Goal: Book appointment/travel/reservation

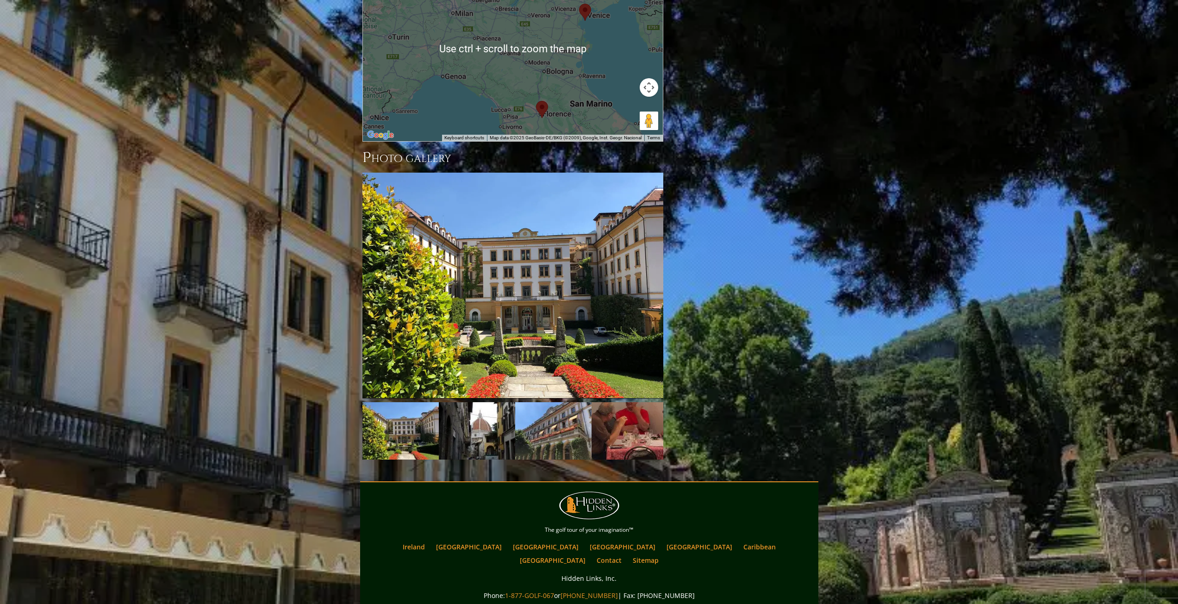
scroll to position [878, 0]
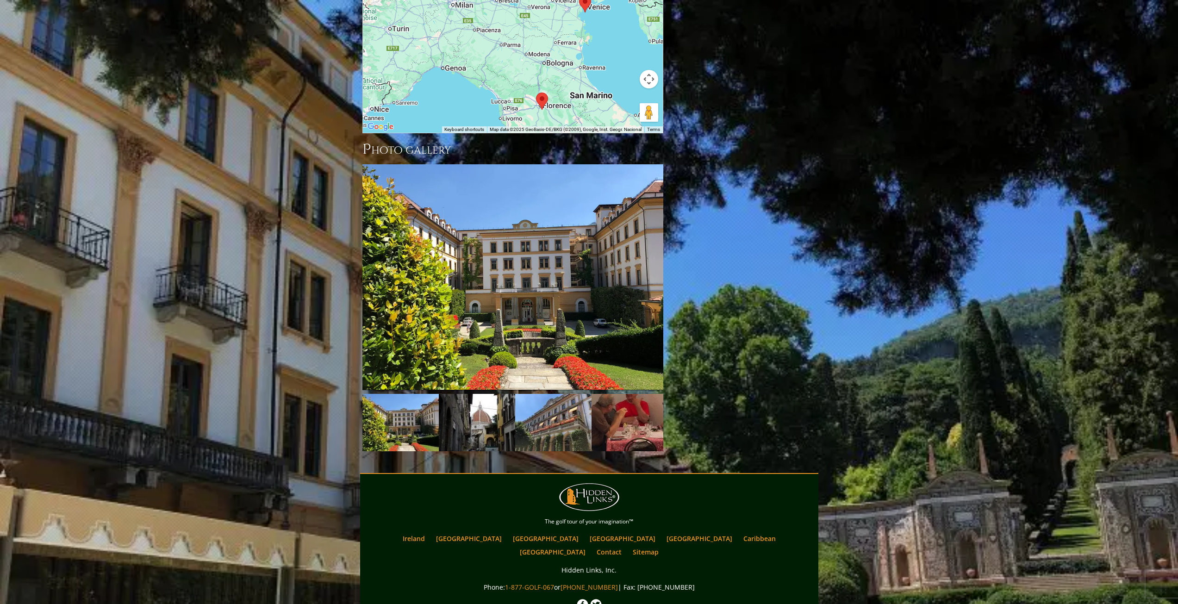
click at [503, 225] on img at bounding box center [512, 277] width 301 height 226
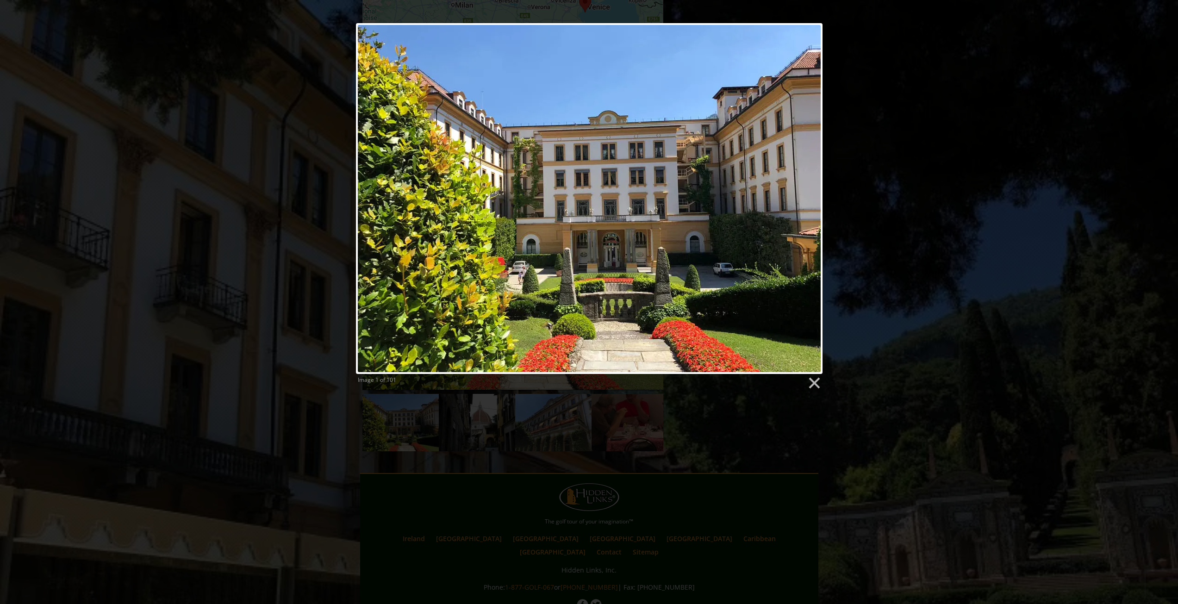
click at [806, 194] on link at bounding box center [673, 198] width 299 height 351
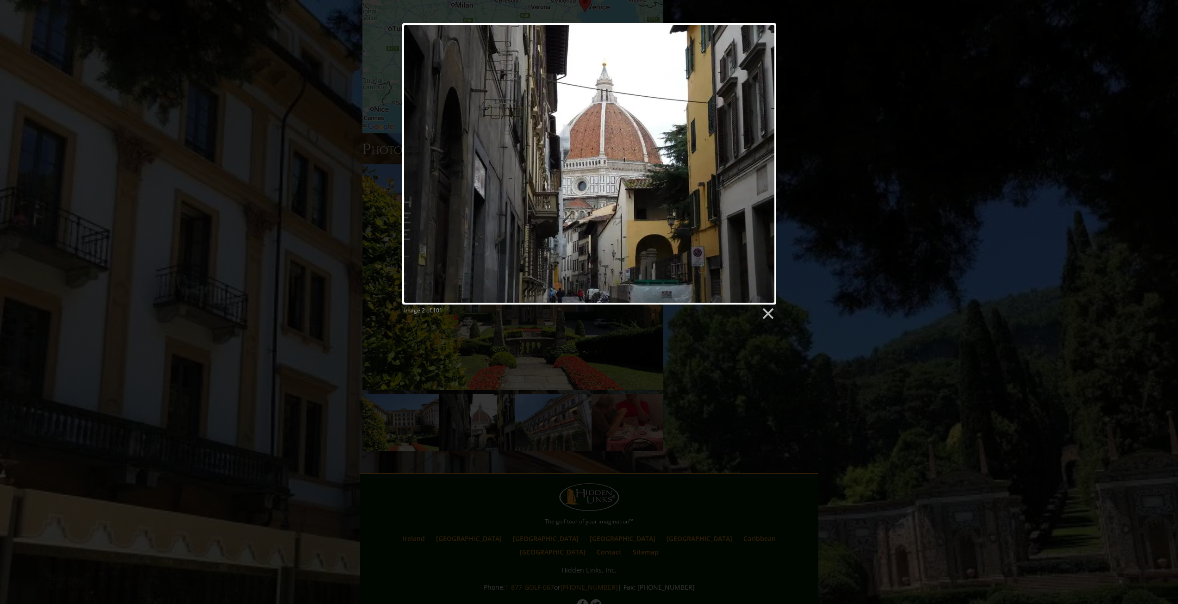
click at [757, 163] on link at bounding box center [656, 163] width 239 height 281
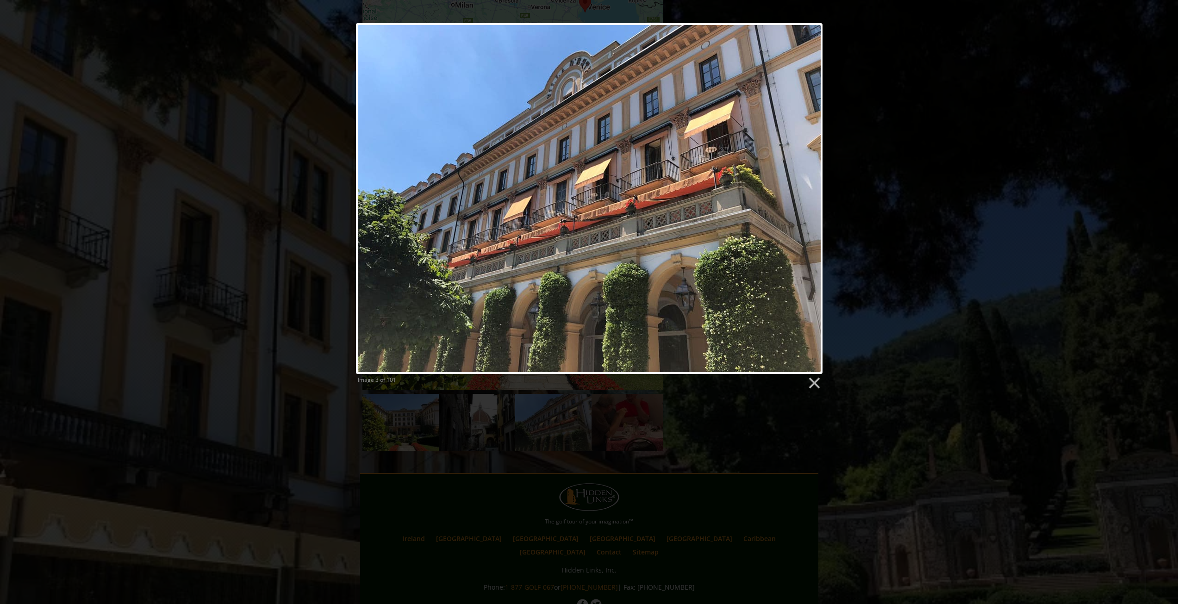
click at [801, 193] on link at bounding box center [673, 198] width 299 height 351
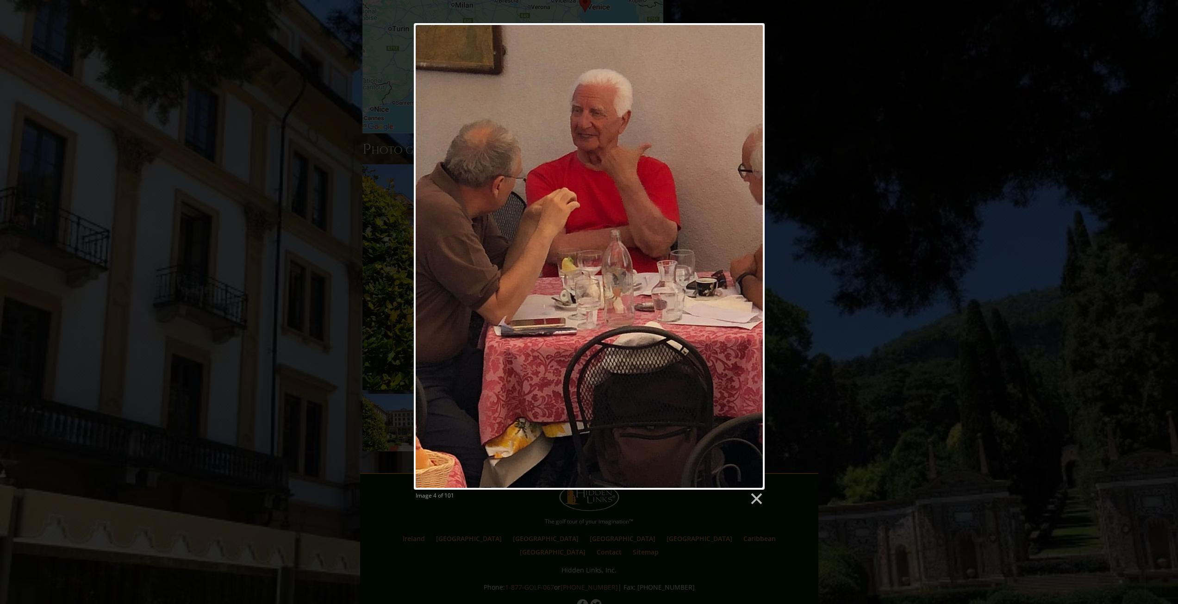
click at [750, 253] on link at bounding box center [652, 256] width 225 height 467
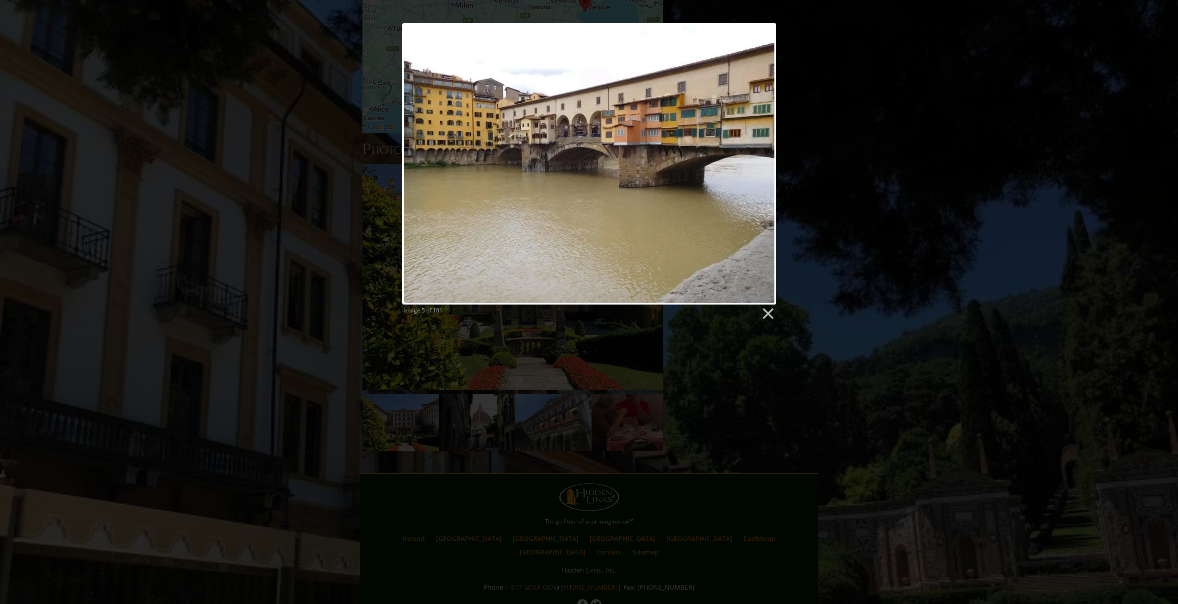
click at [760, 157] on link at bounding box center [656, 163] width 239 height 281
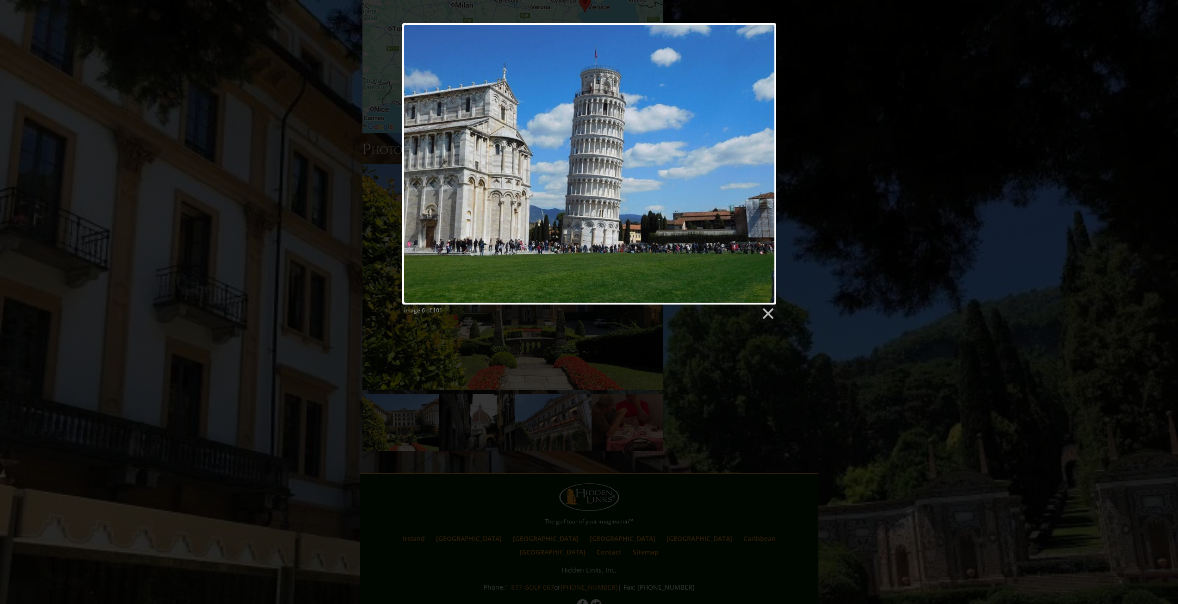
click at [760, 159] on link at bounding box center [656, 163] width 239 height 281
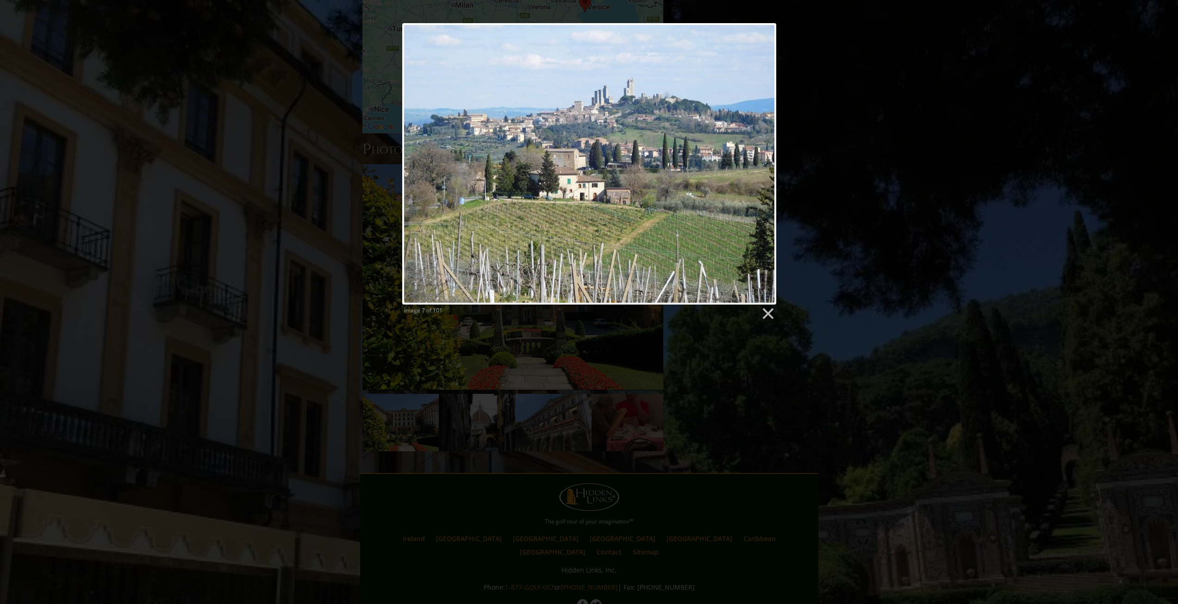
click at [760, 159] on link at bounding box center [656, 163] width 239 height 281
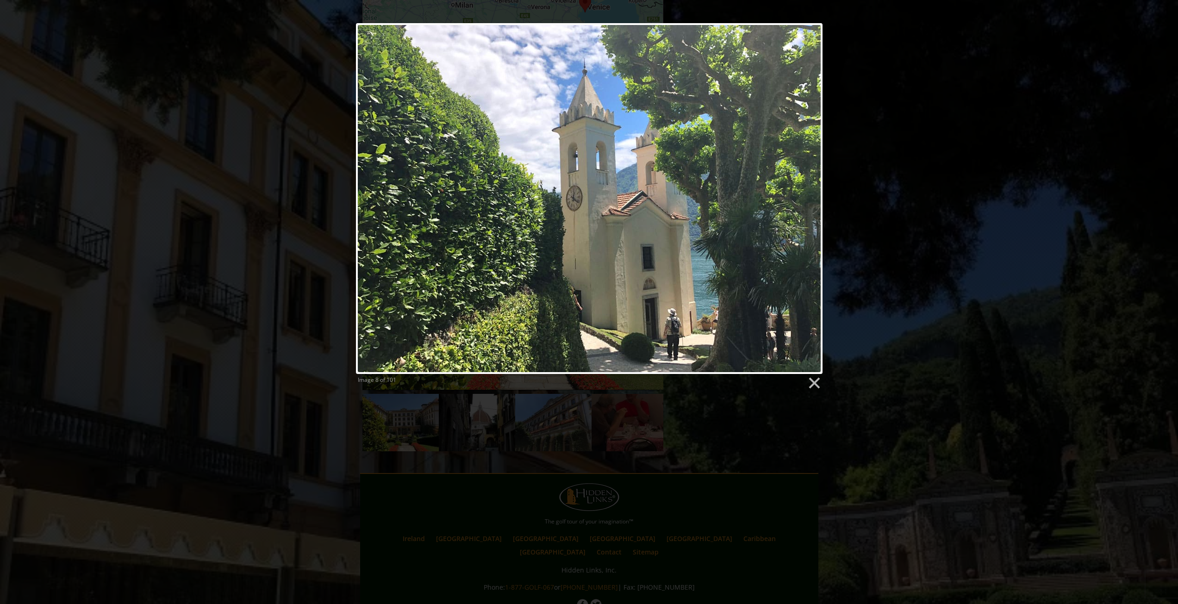
click at [806, 192] on link at bounding box center [673, 198] width 299 height 351
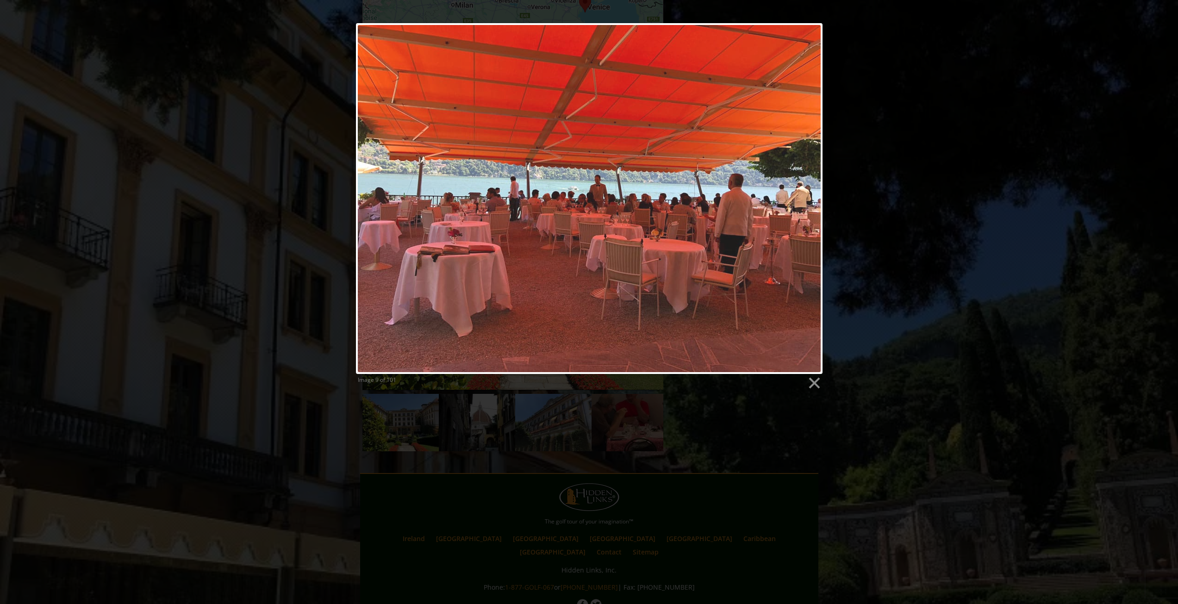
click at [806, 192] on link at bounding box center [673, 198] width 299 height 351
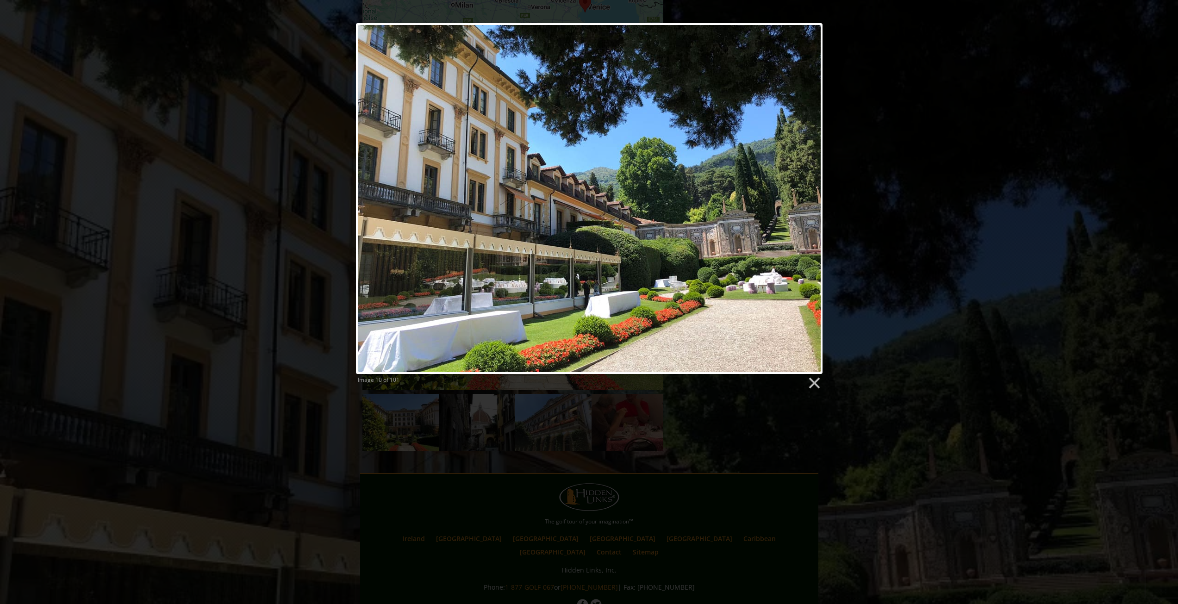
click at [806, 192] on link at bounding box center [673, 198] width 299 height 351
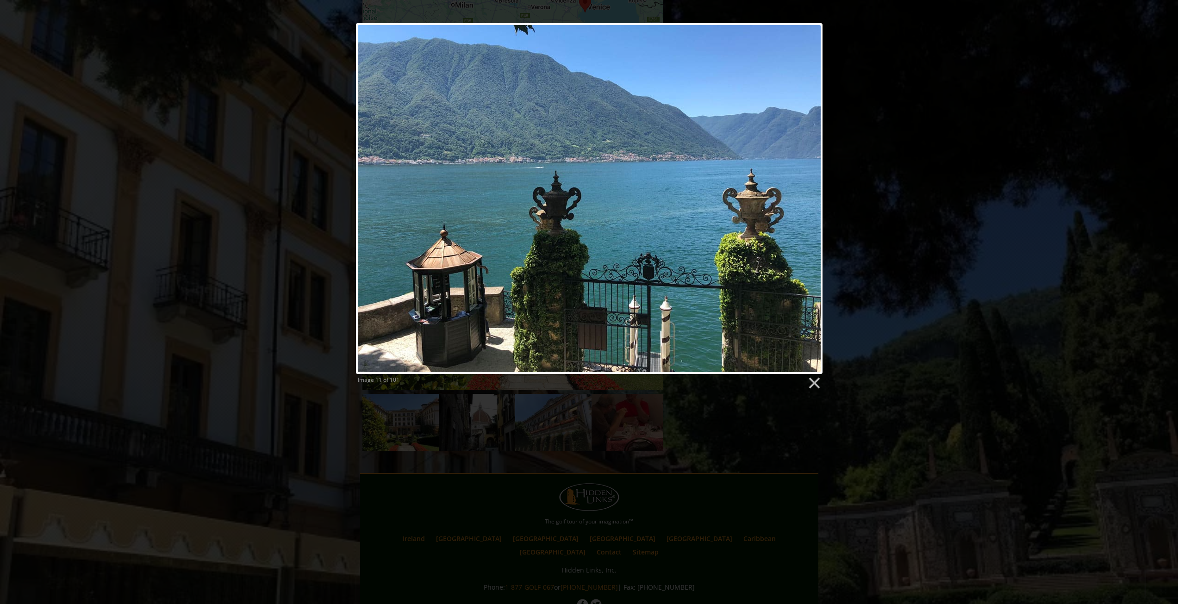
click at [806, 192] on link at bounding box center [673, 198] width 299 height 351
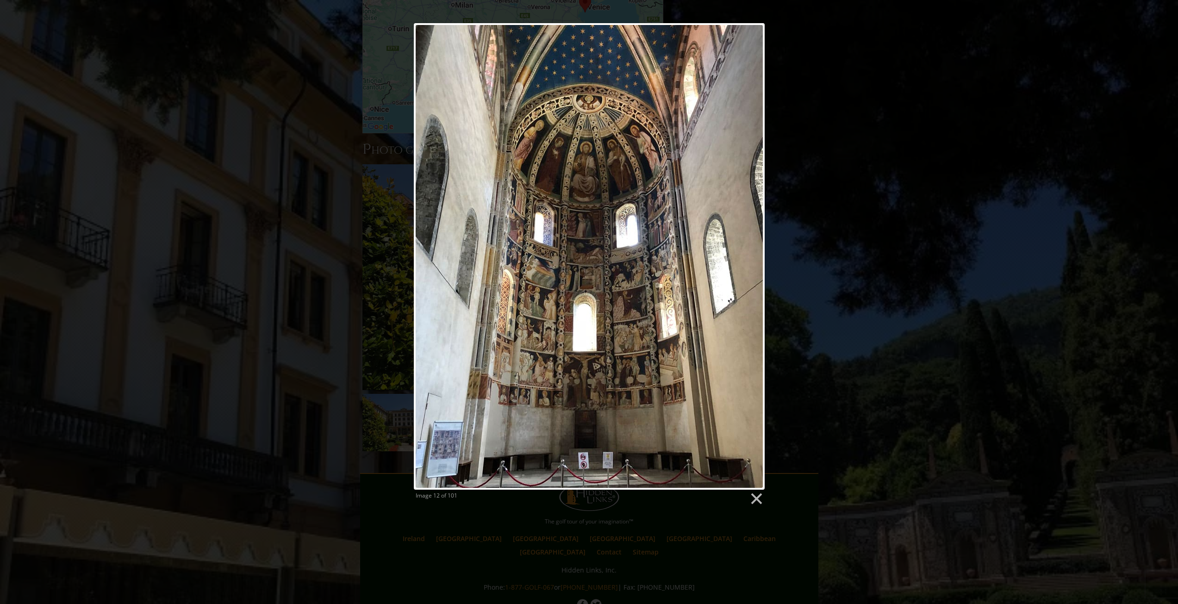
click at [741, 276] on link at bounding box center [652, 256] width 225 height 467
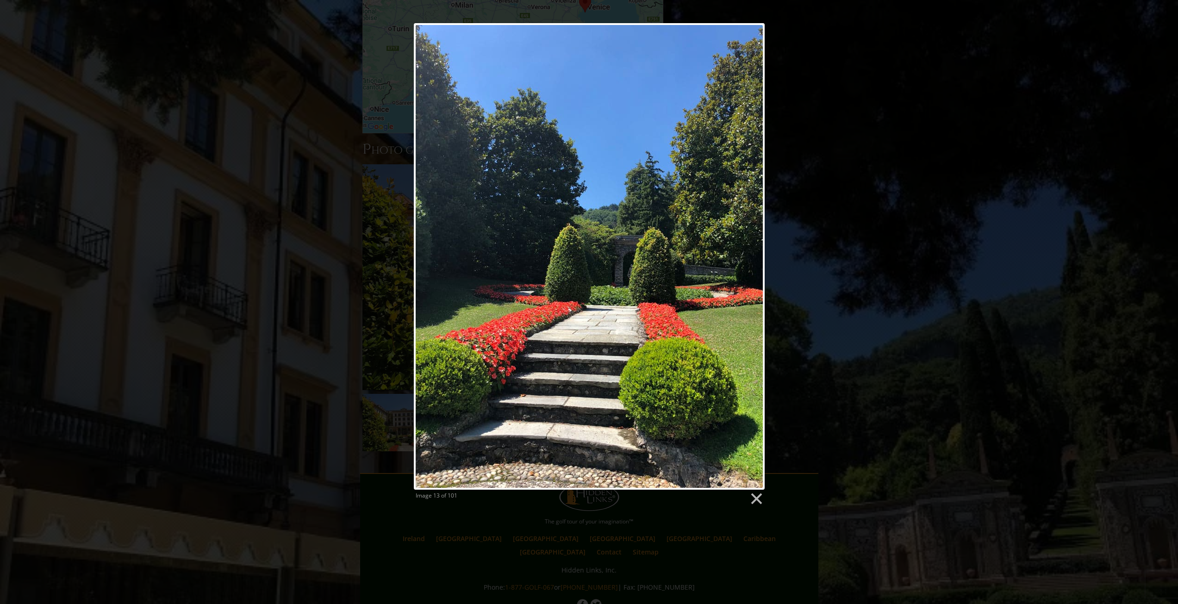
click at [744, 273] on link at bounding box center [652, 256] width 225 height 467
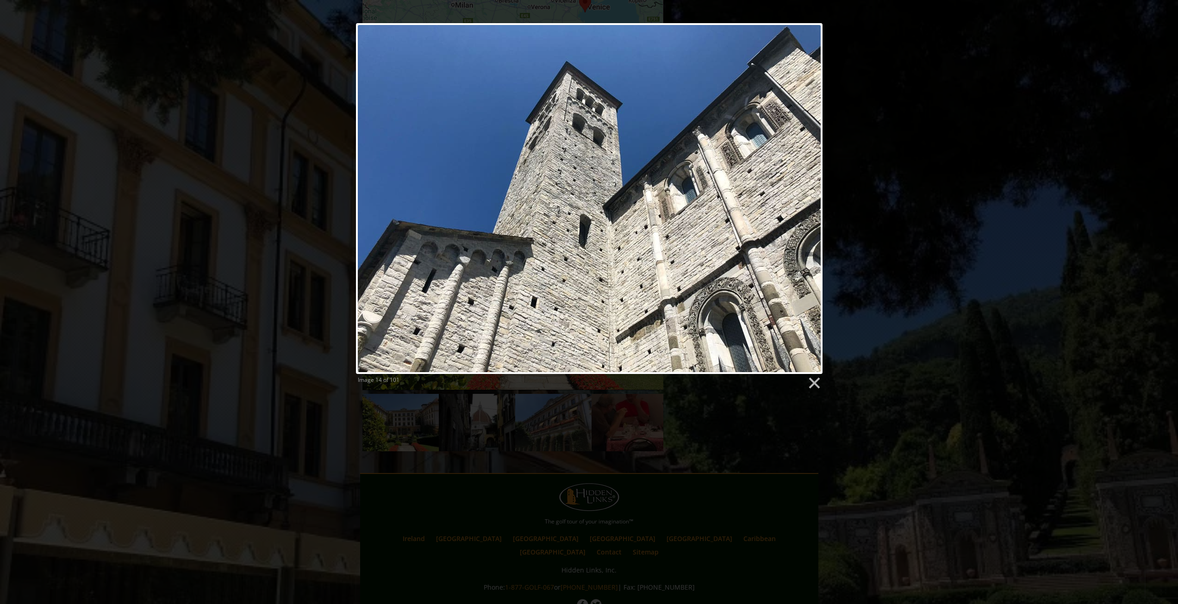
click at [372, 190] on link at bounding box center [435, 198] width 159 height 351
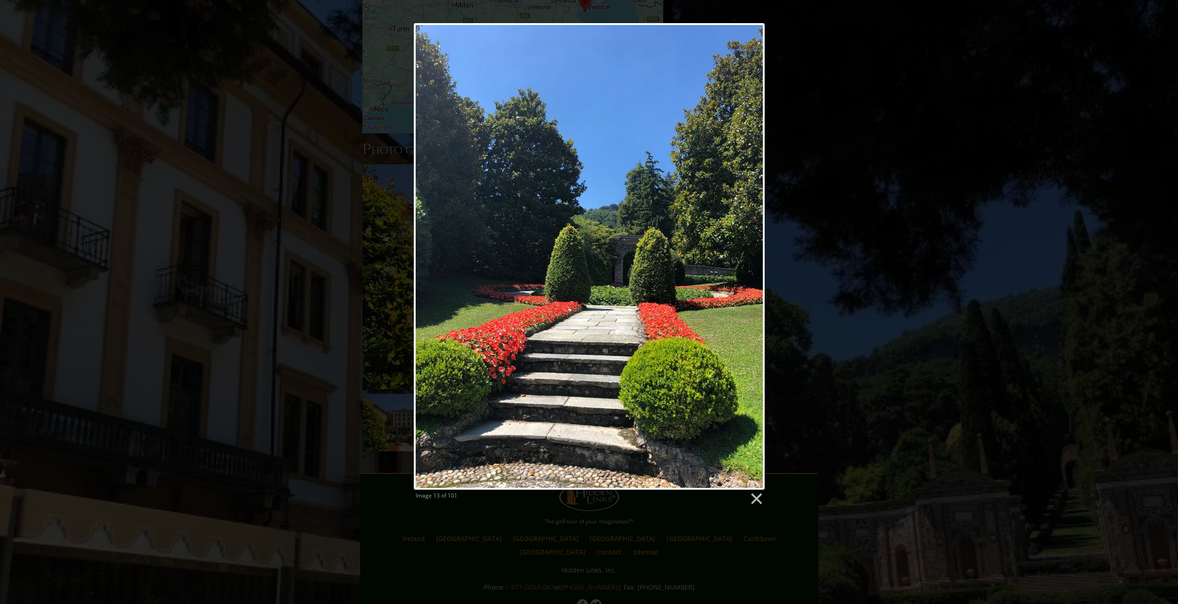
click at [748, 257] on link at bounding box center [652, 256] width 225 height 467
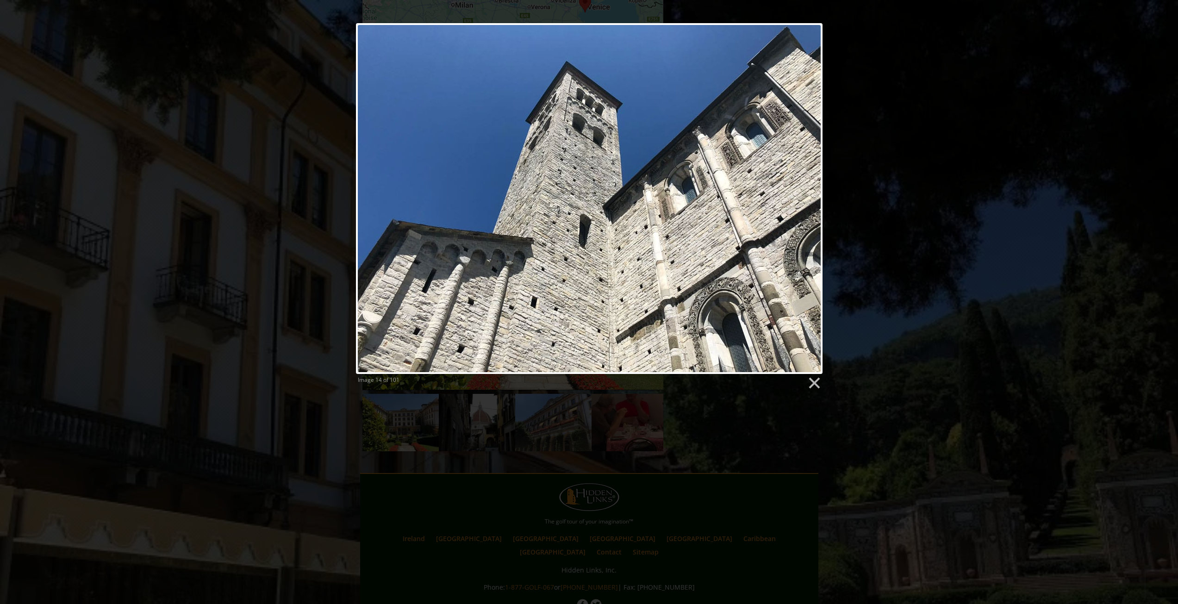
click at [802, 201] on link at bounding box center [673, 198] width 299 height 351
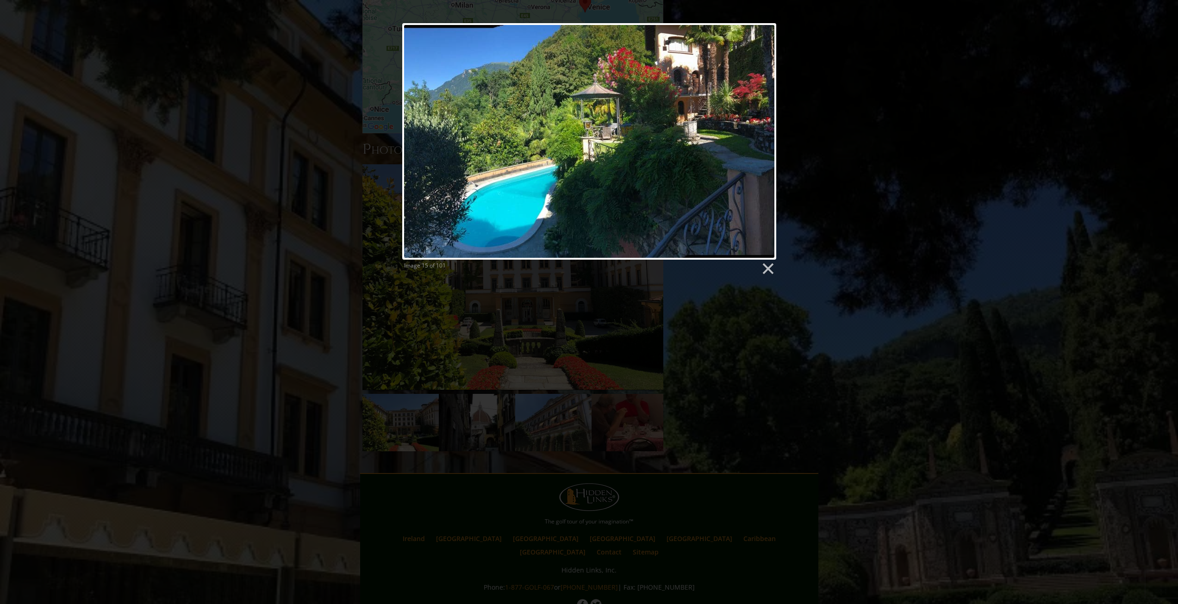
click at [768, 264] on link at bounding box center [768, 269] width 14 height 14
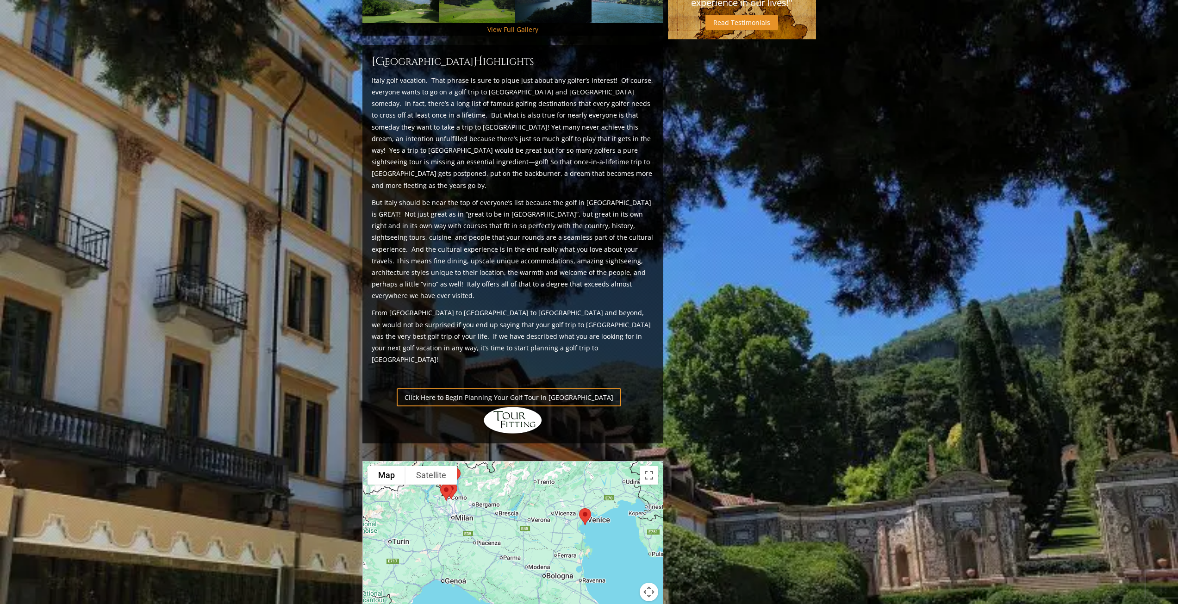
scroll to position [369, 0]
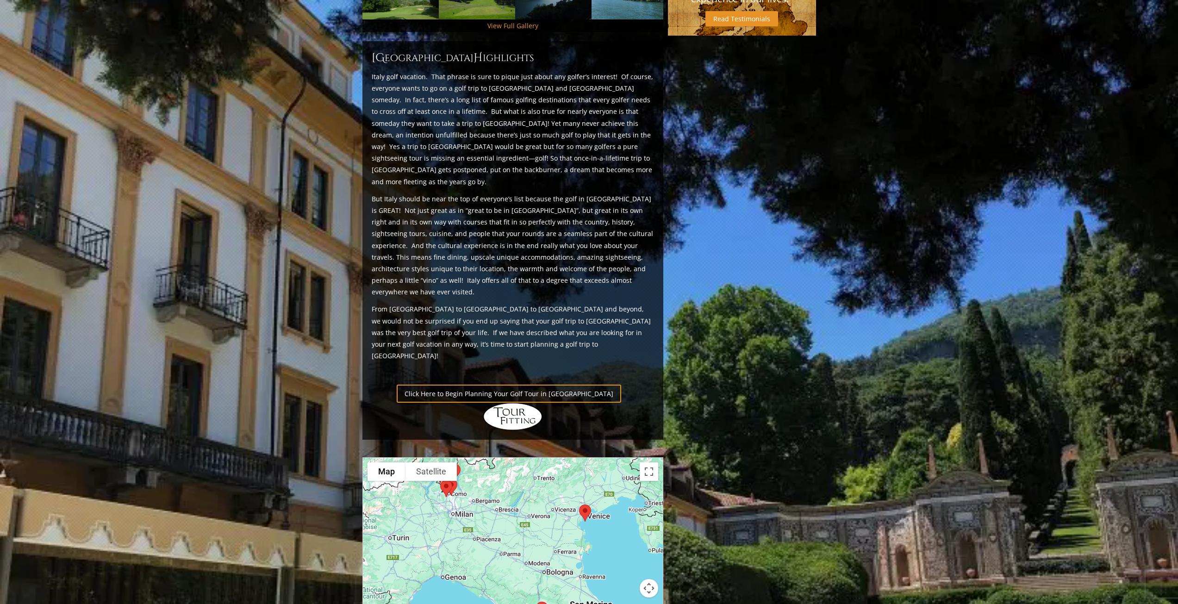
click at [479, 385] on link "Click Here to Begin Planning Your Golf Tour in [GEOGRAPHIC_DATA]" at bounding box center [509, 394] width 225 height 18
